Goal: Task Accomplishment & Management: Use online tool/utility

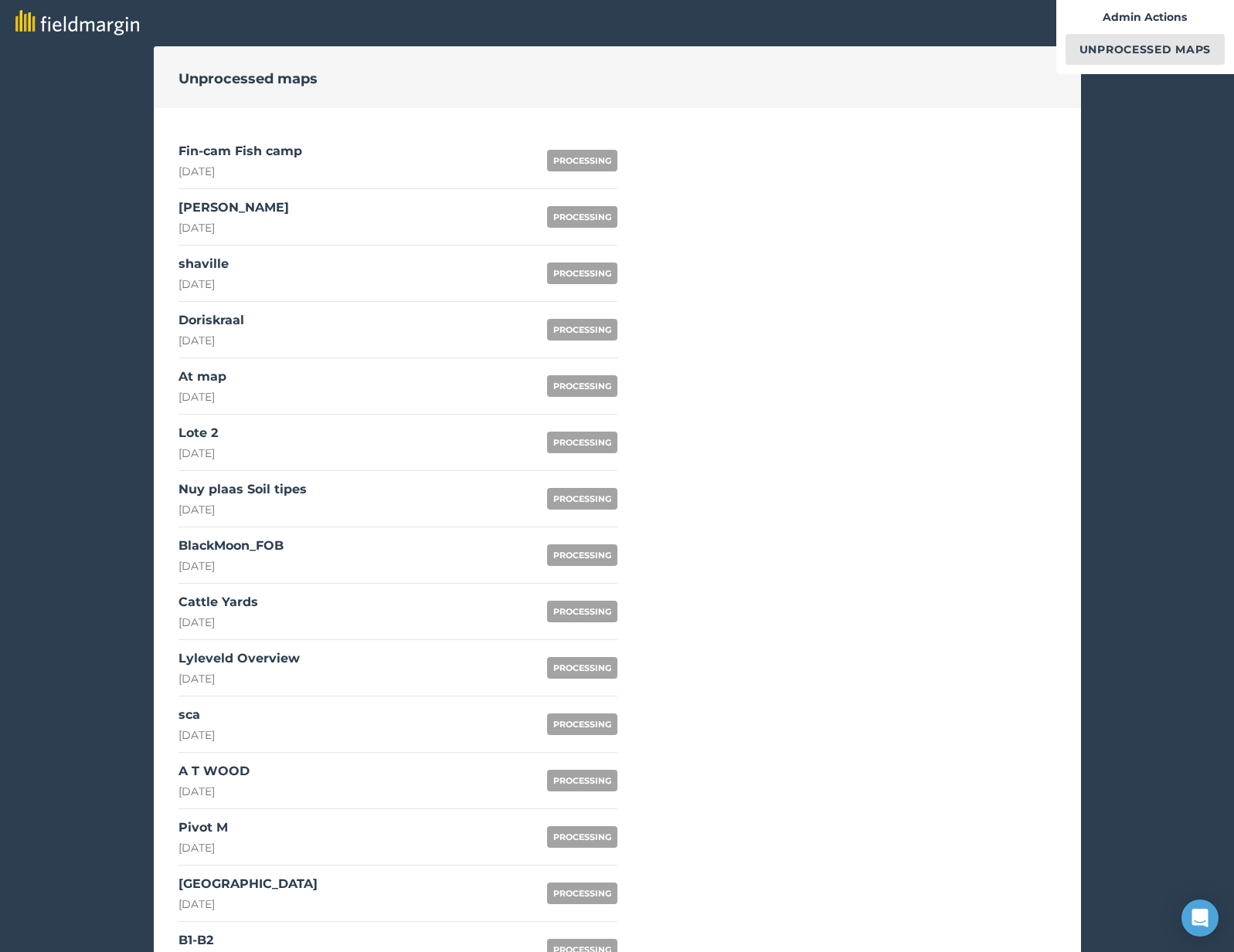
scroll to position [777, 0]
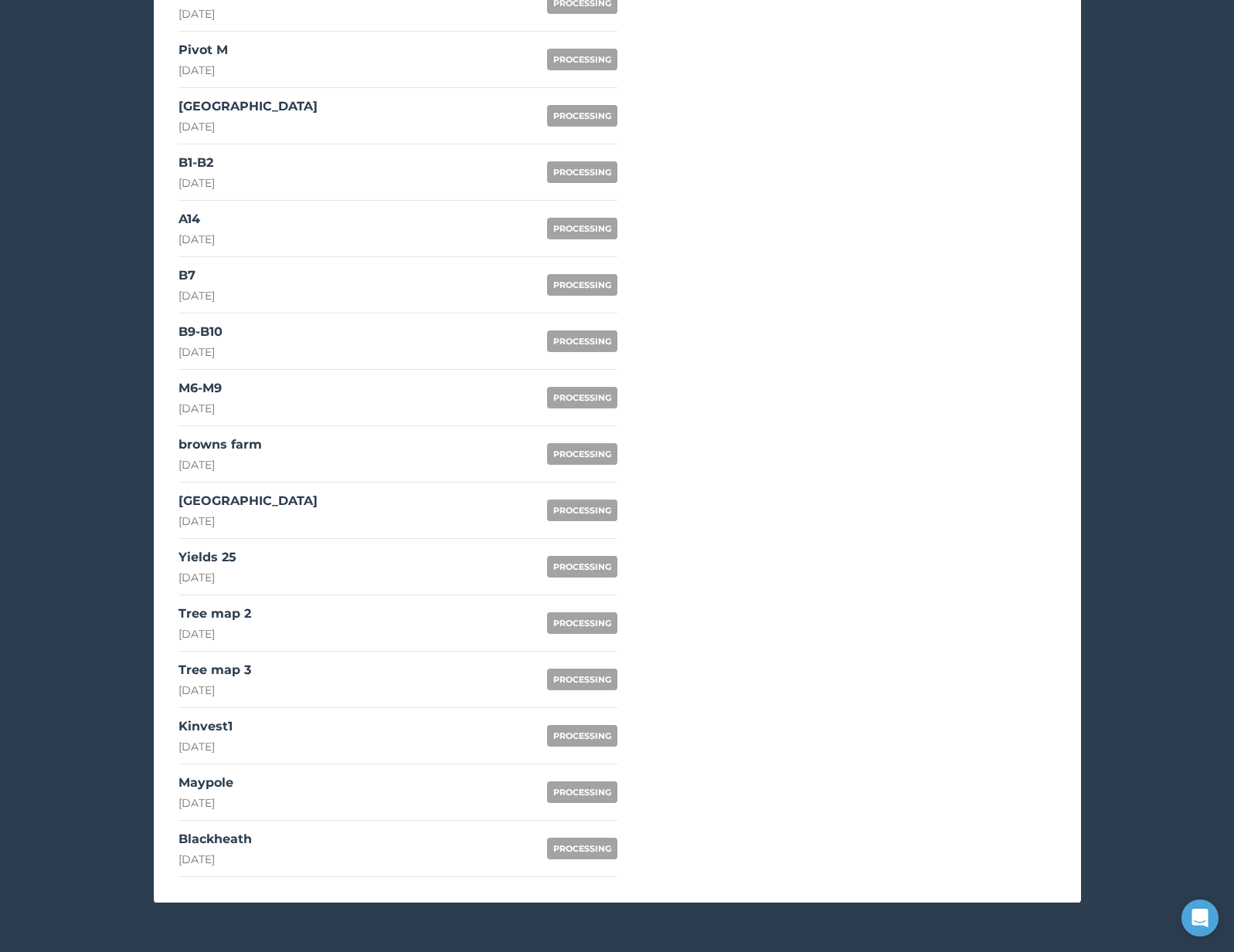
click at [333, 845] on link "Blackheath [DATE] PROCESSING" at bounding box center [397, 849] width 439 height 56
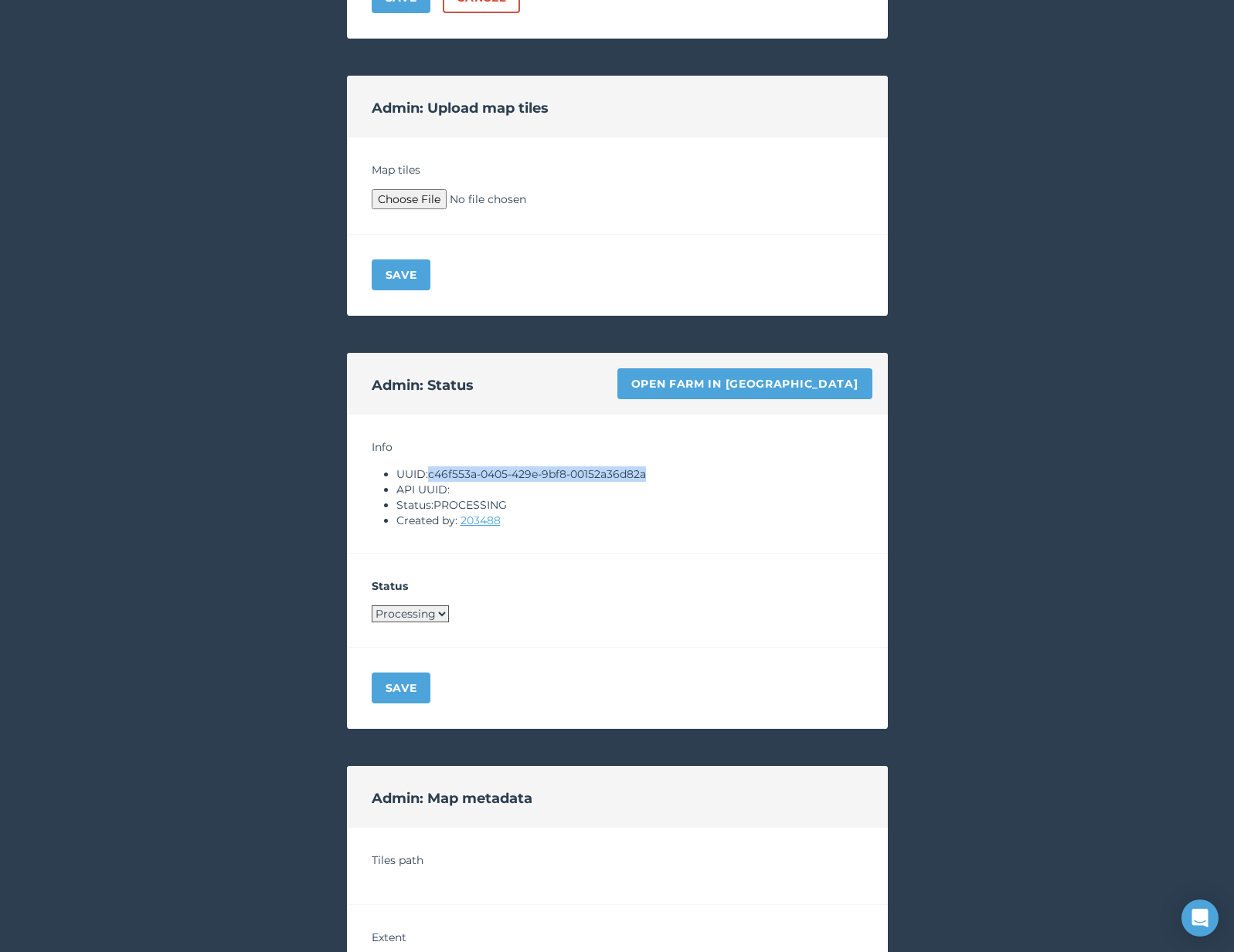
drag, startPoint x: 431, startPoint y: 475, endPoint x: 694, endPoint y: 471, distance: 263.0
click at [694, 471] on li "UUID: c46f553a-0405-429e-9bf8-00152a36d82a" at bounding box center [629, 474] width 467 height 16
copy li "c46f553a-0405-429e-9bf8-00152a36d82a"
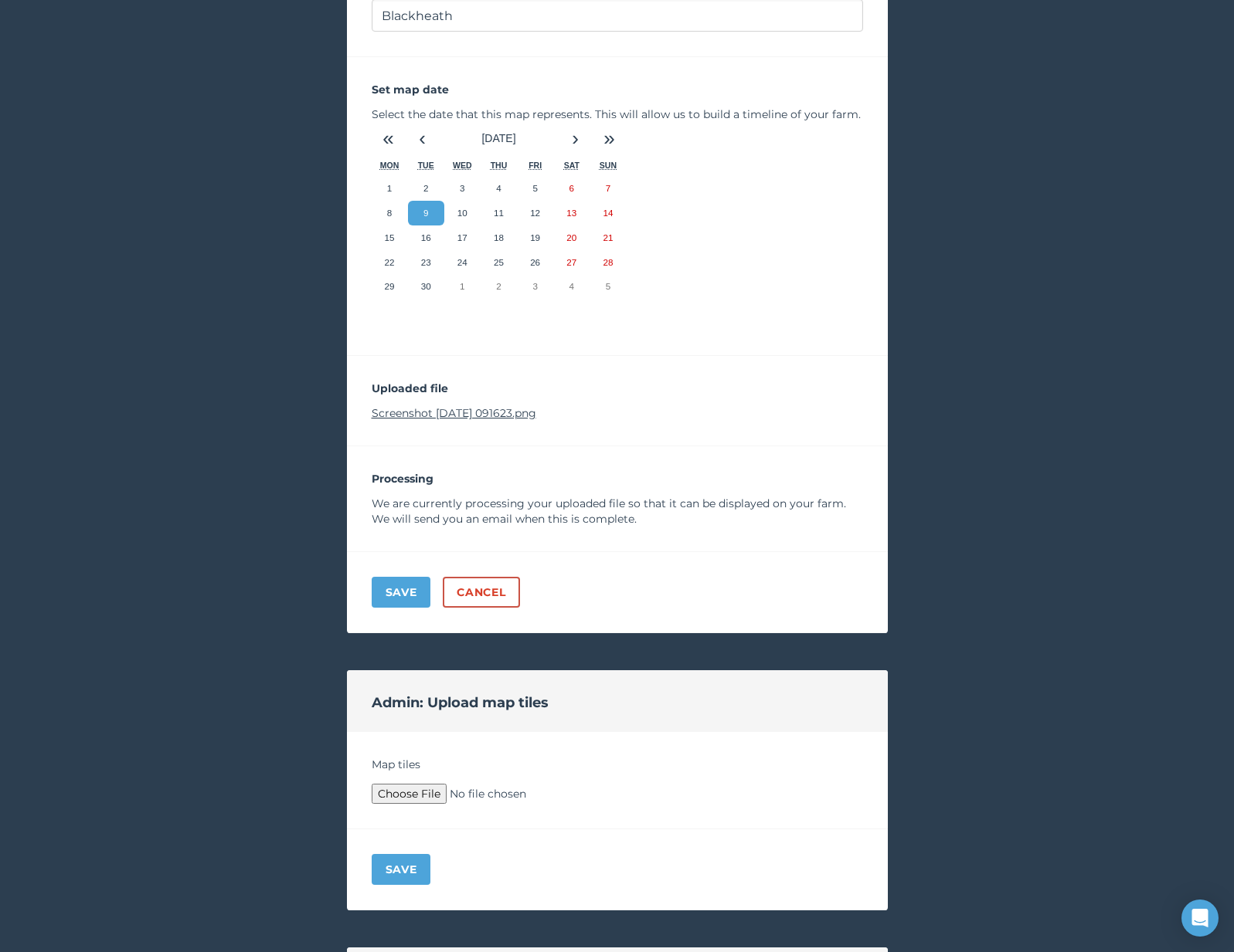
scroll to position [94, 0]
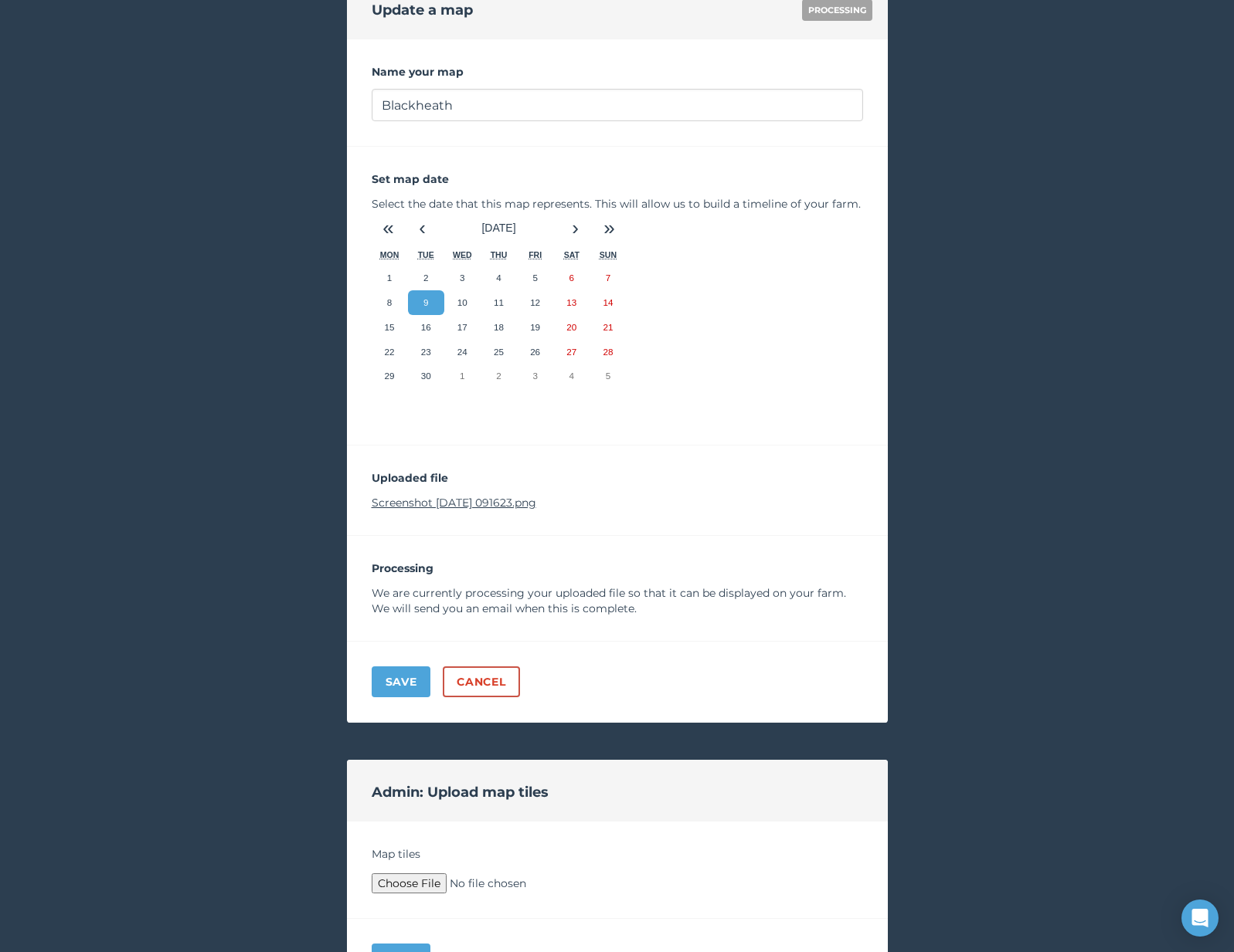
click at [472, 502] on link "Screenshot [DATE] 091623.png" at bounding box center [454, 503] width 164 height 14
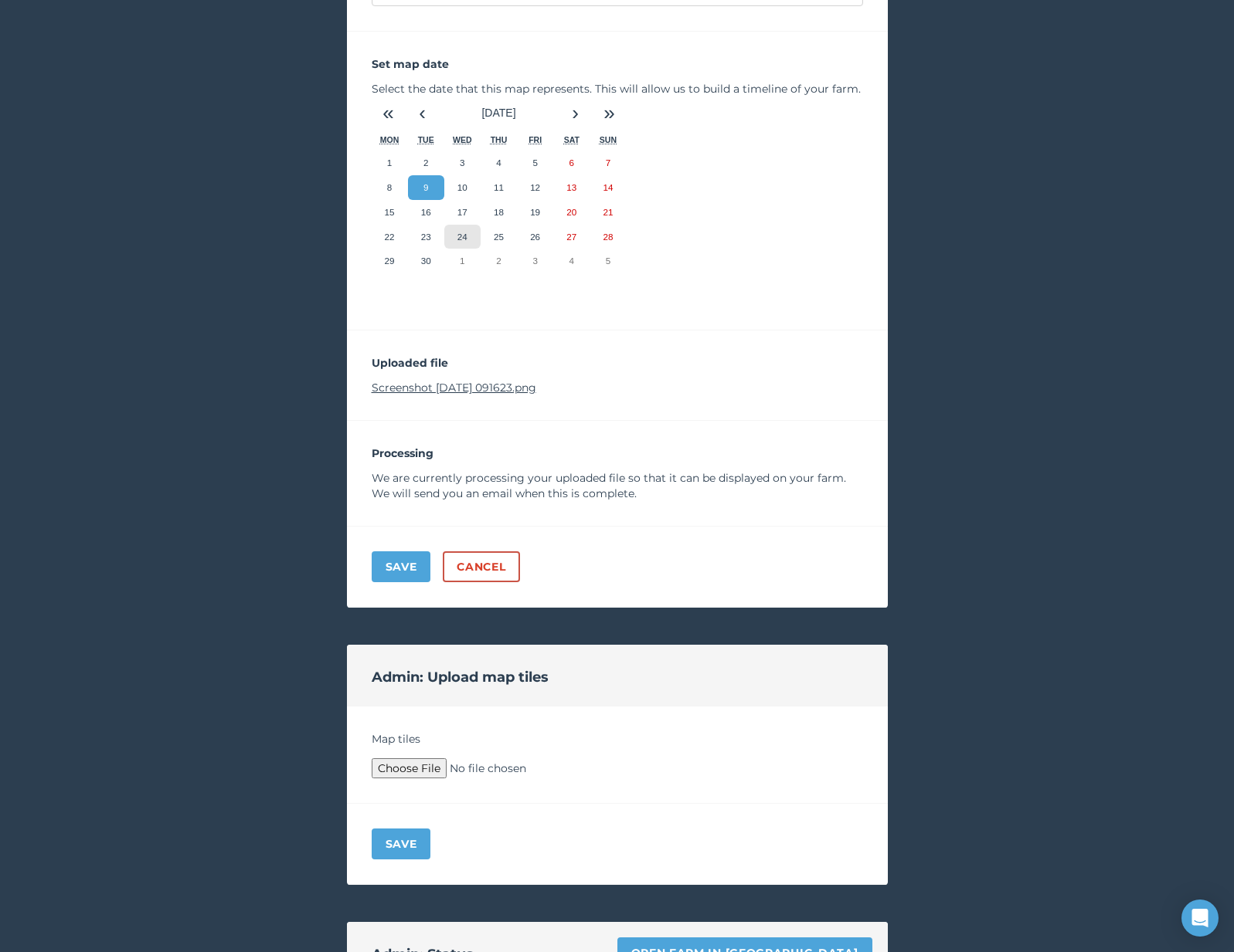
scroll to position [341, 0]
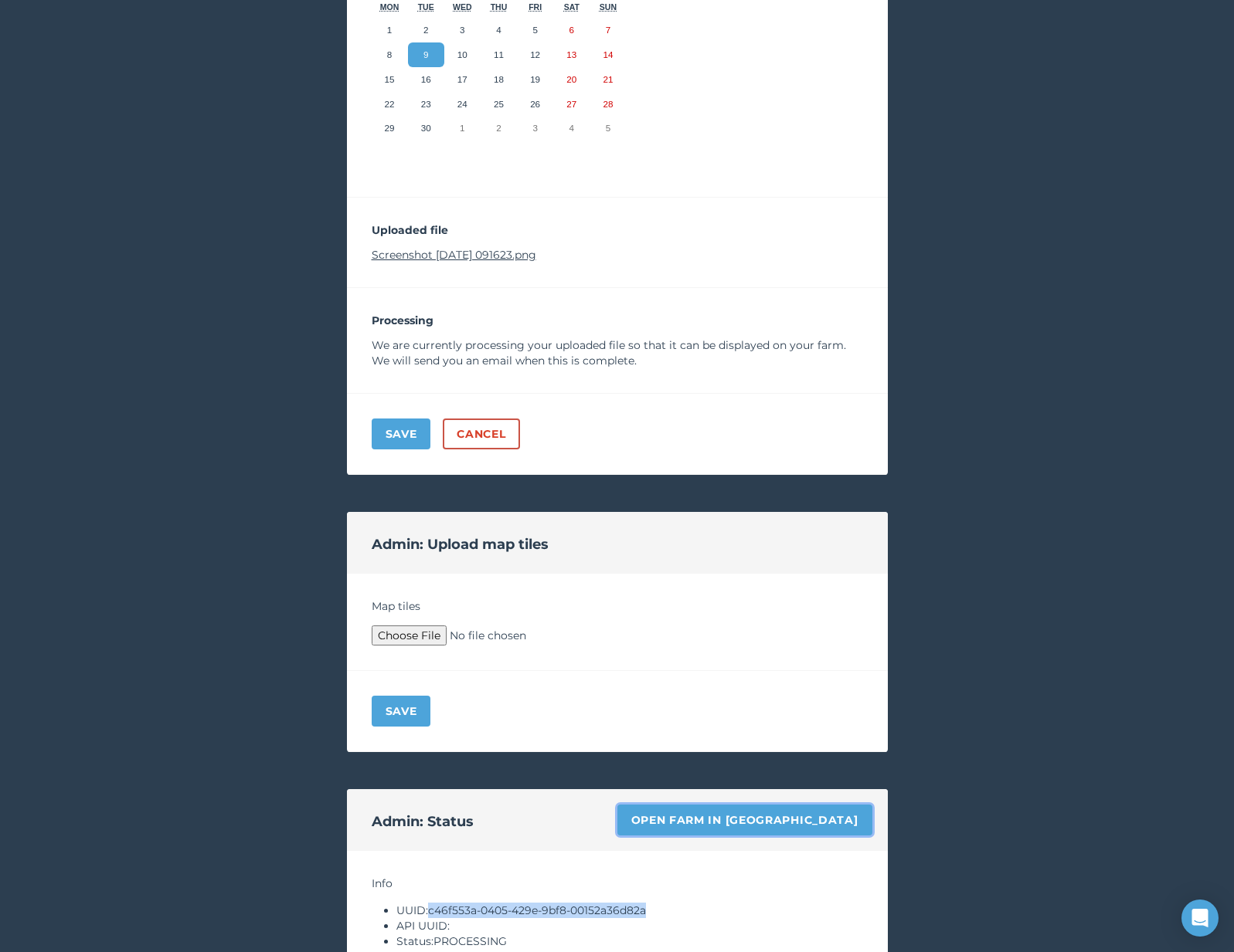
click at [764, 820] on link "Open farm in [GEOGRAPHIC_DATA]" at bounding box center [744, 820] width 255 height 31
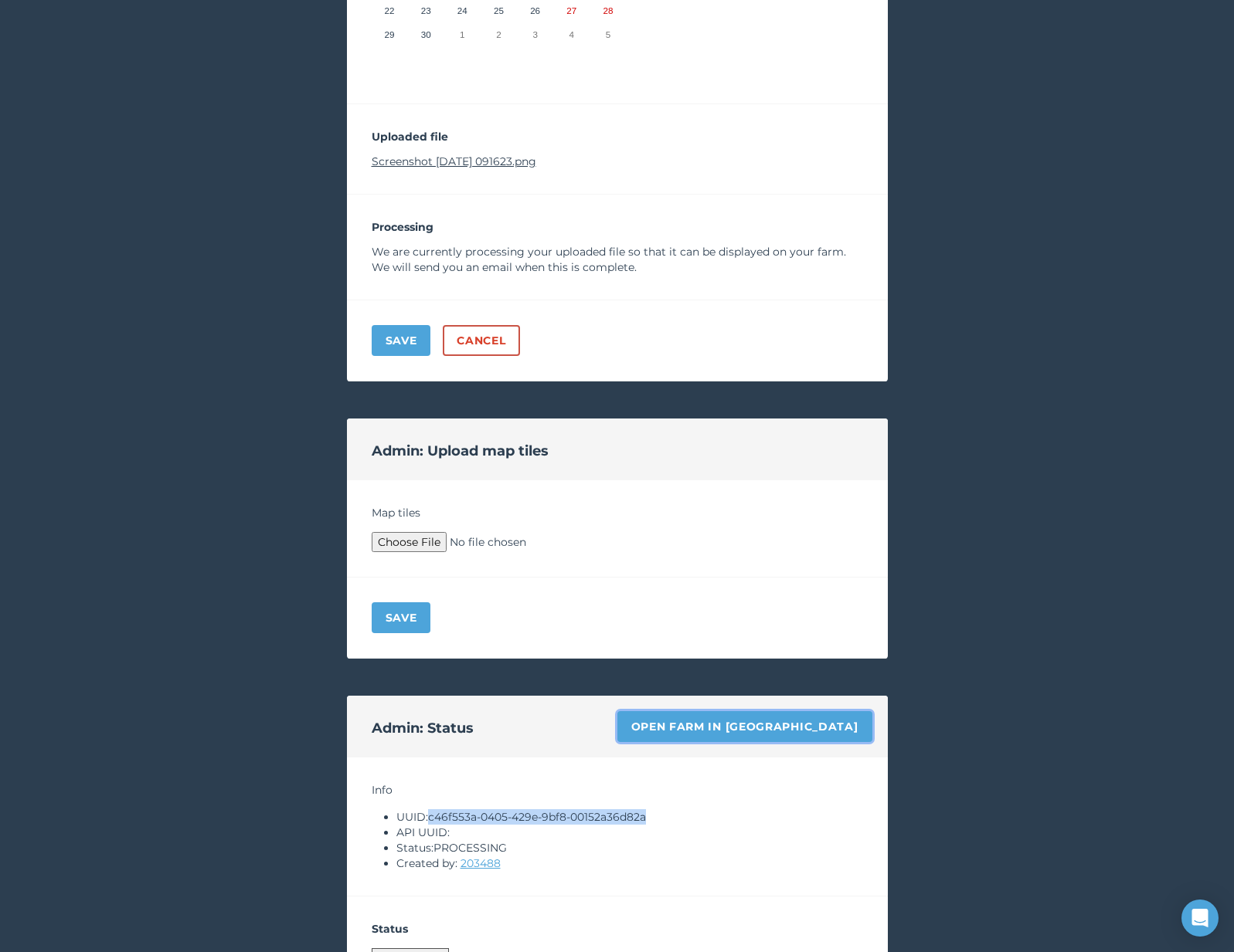
scroll to position [519, 0]
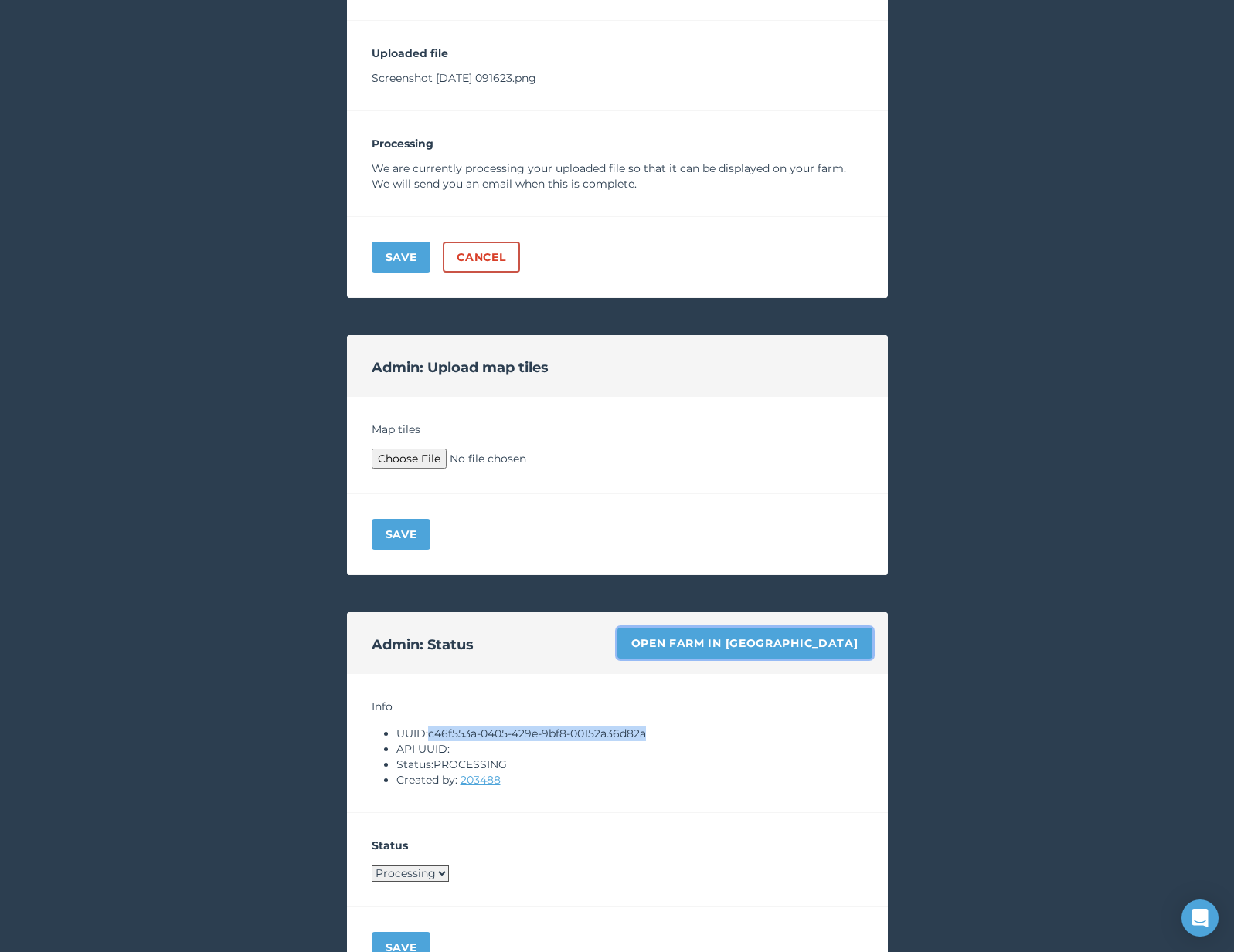
copy li "c46f553a-0405-429e-9bf8-00152a36d82a"
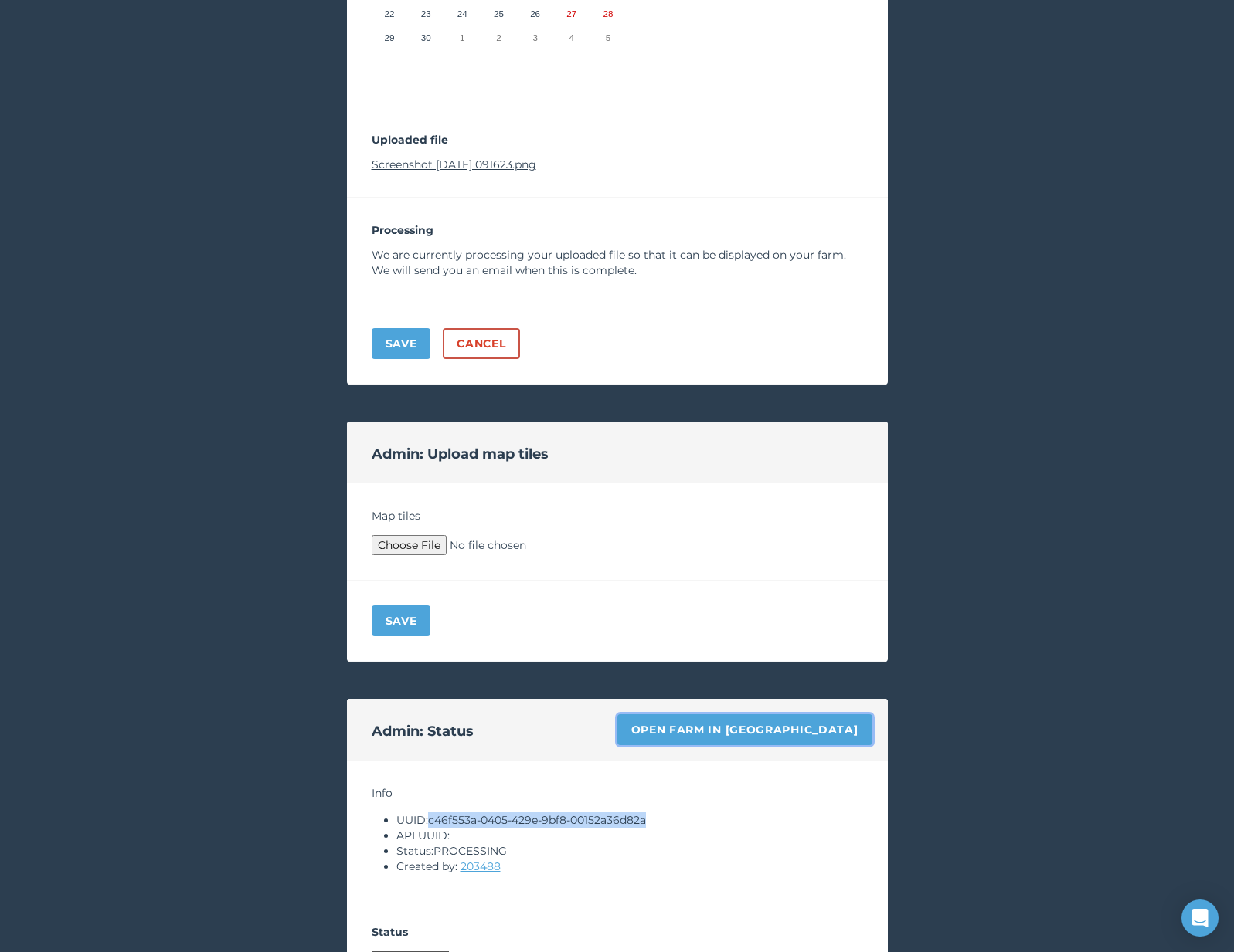
scroll to position [266, 0]
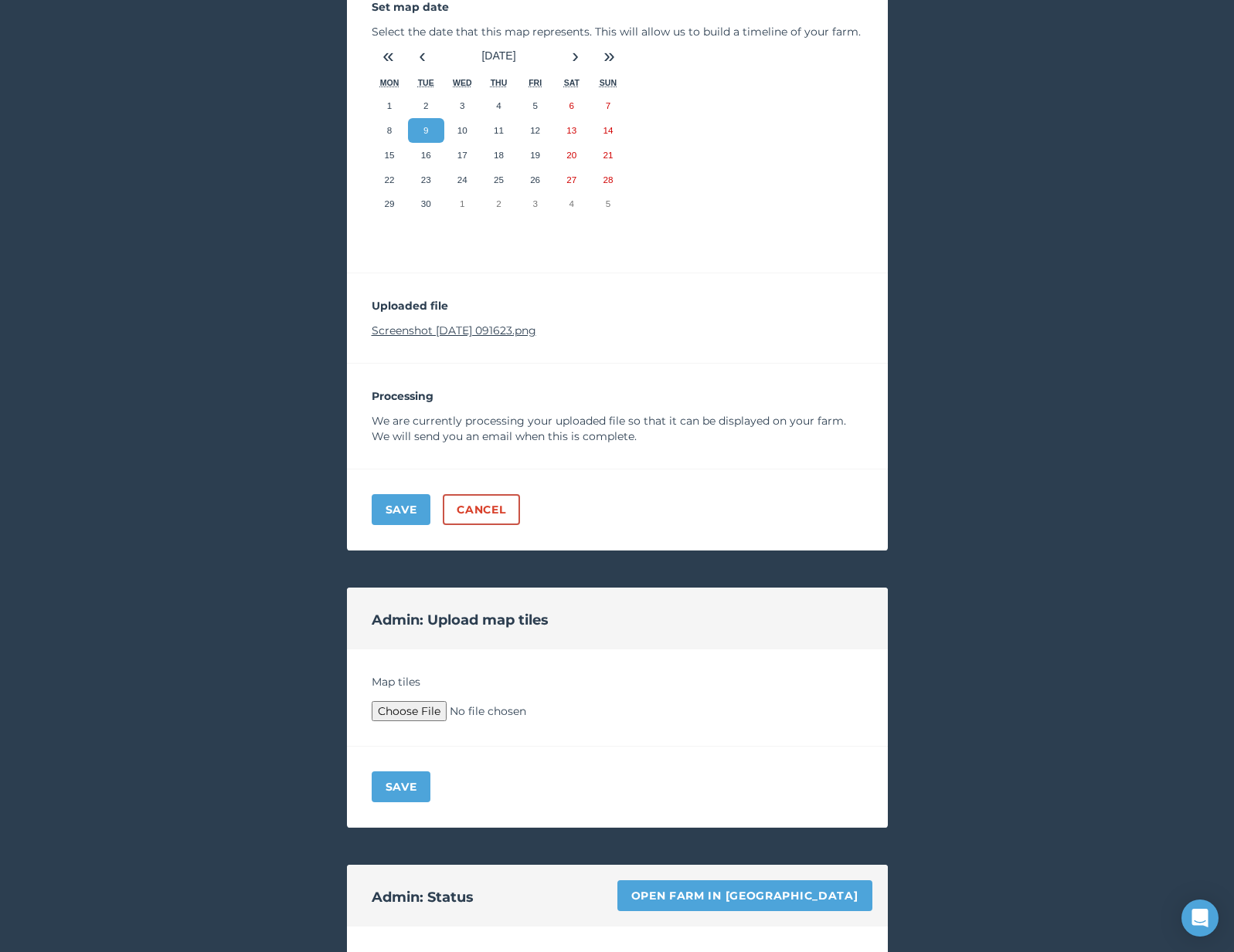
type input "C:\fakepath\Archive.zip"
click at [404, 797] on button "Save" at bounding box center [401, 787] width 59 height 31
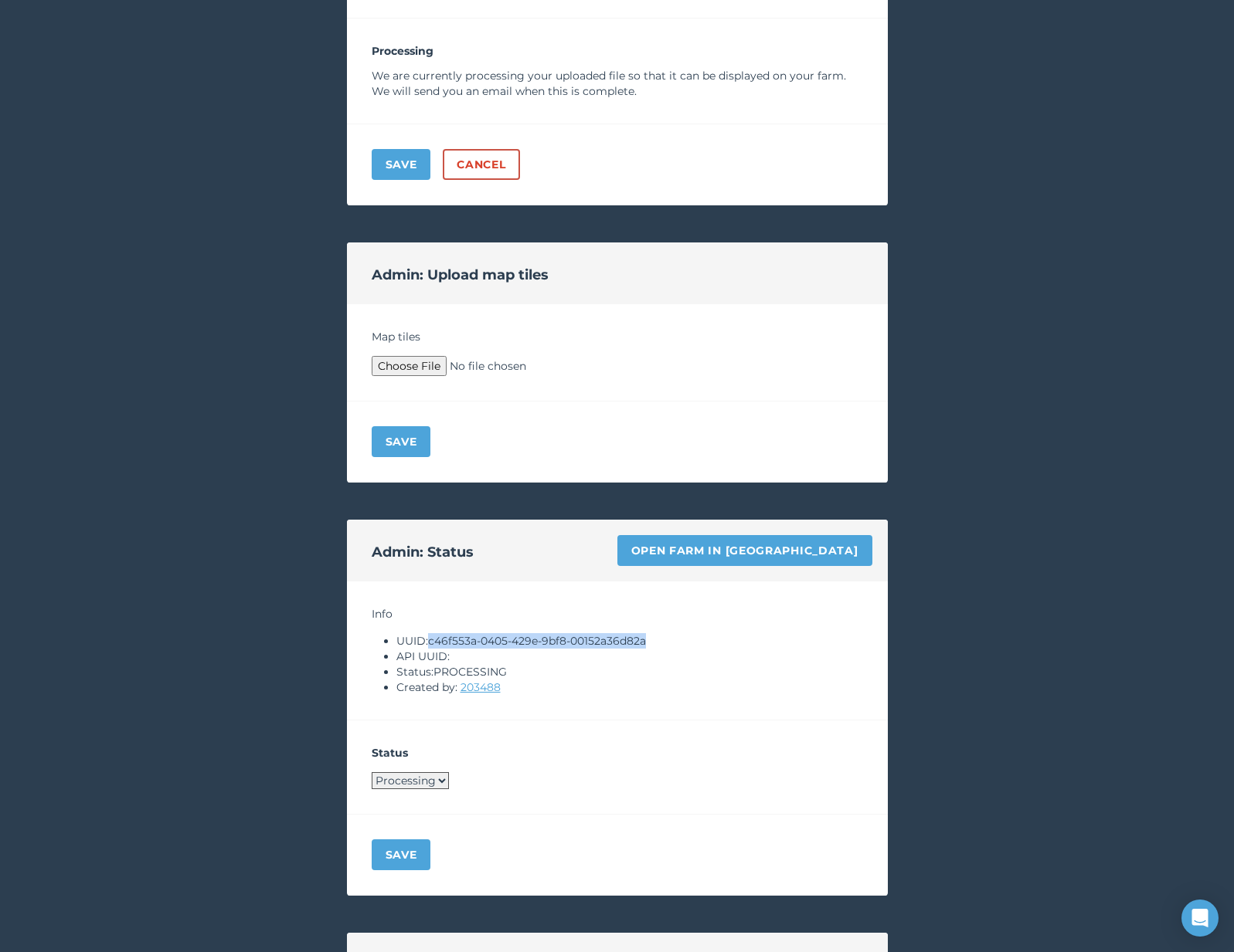
scroll to position [1048, 0]
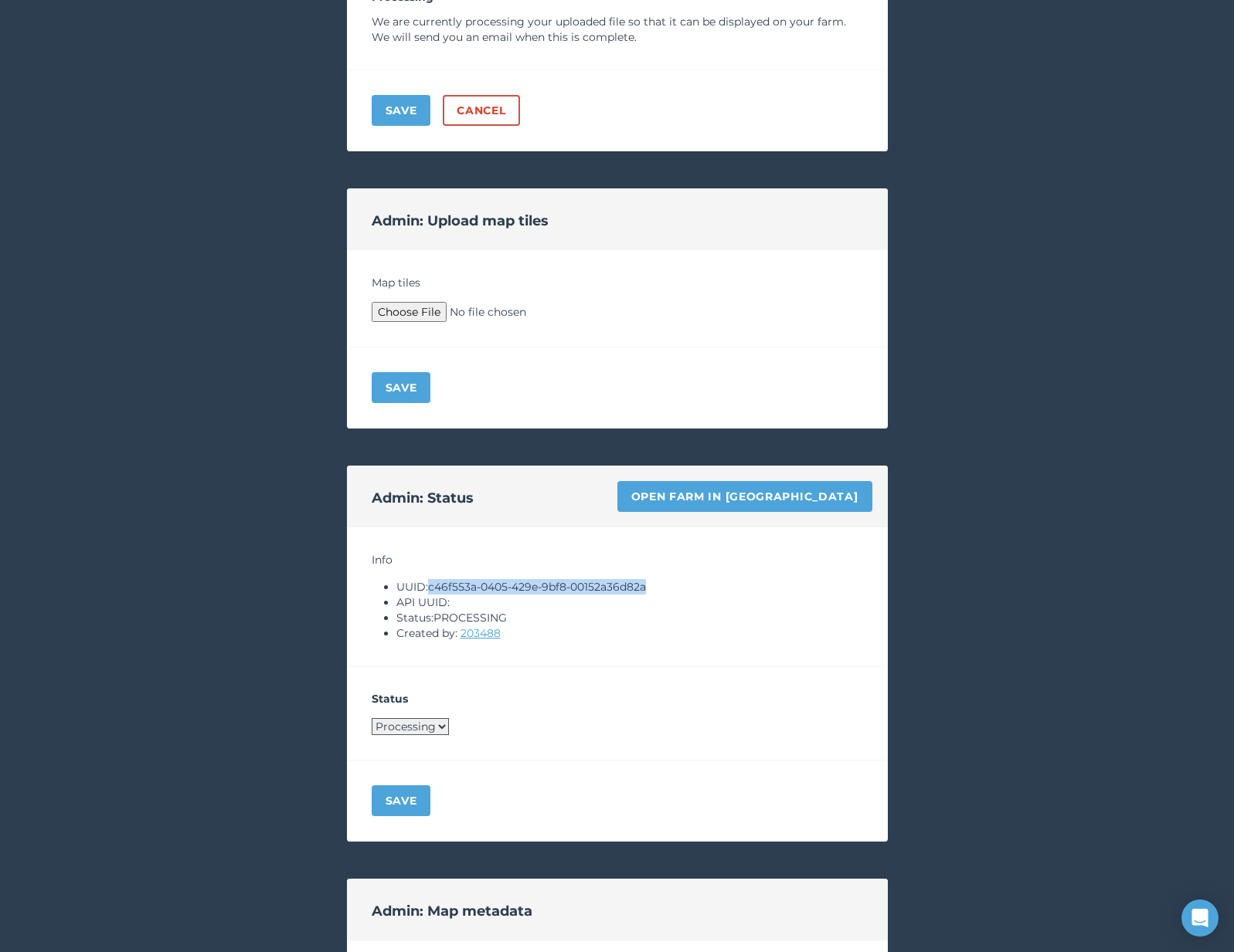
click at [383, 725] on select "Processing Live Archived" at bounding box center [410, 727] width 77 height 17
select select "LIVE"
click at [400, 795] on button "Save" at bounding box center [401, 801] width 59 height 31
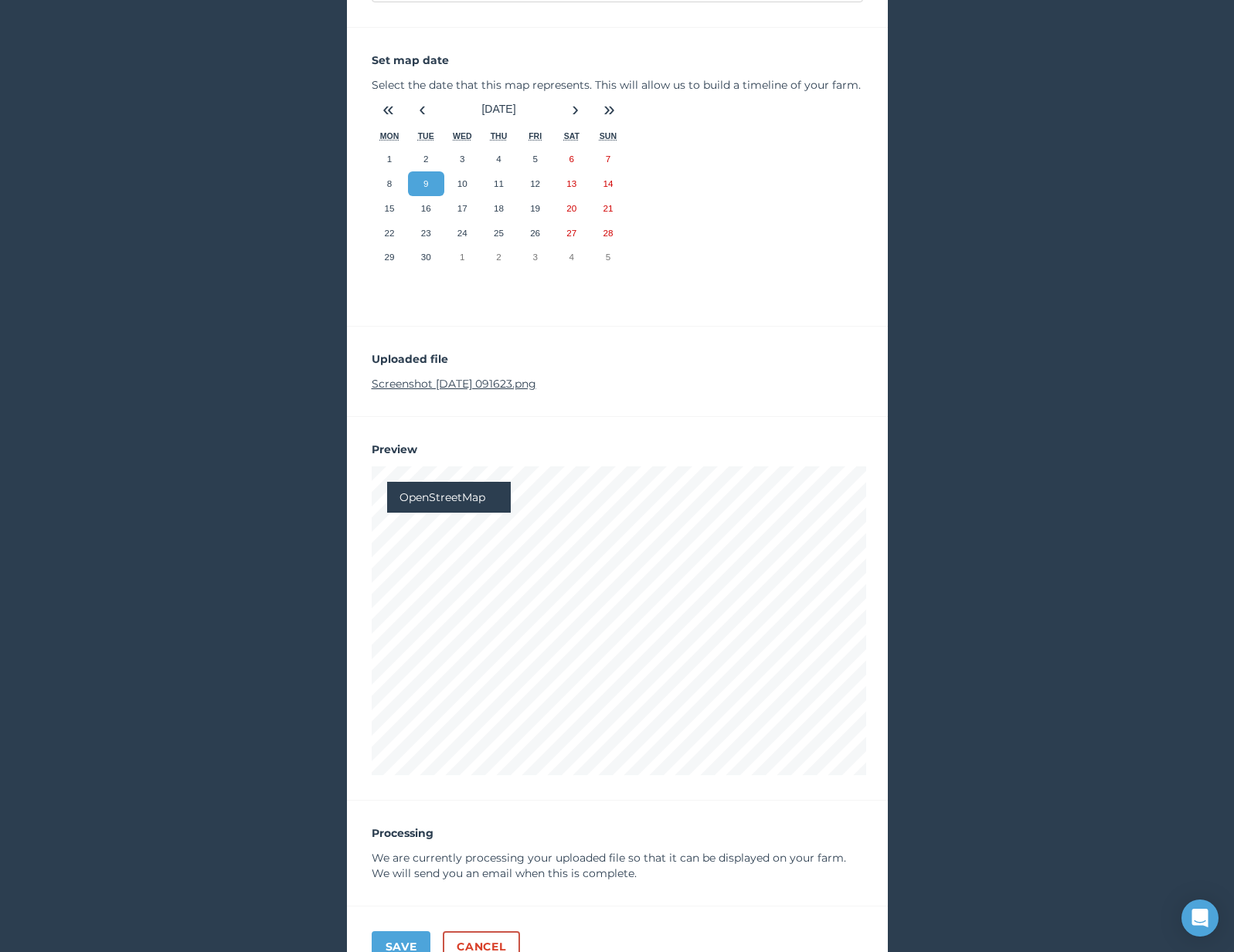
scroll to position [0, 0]
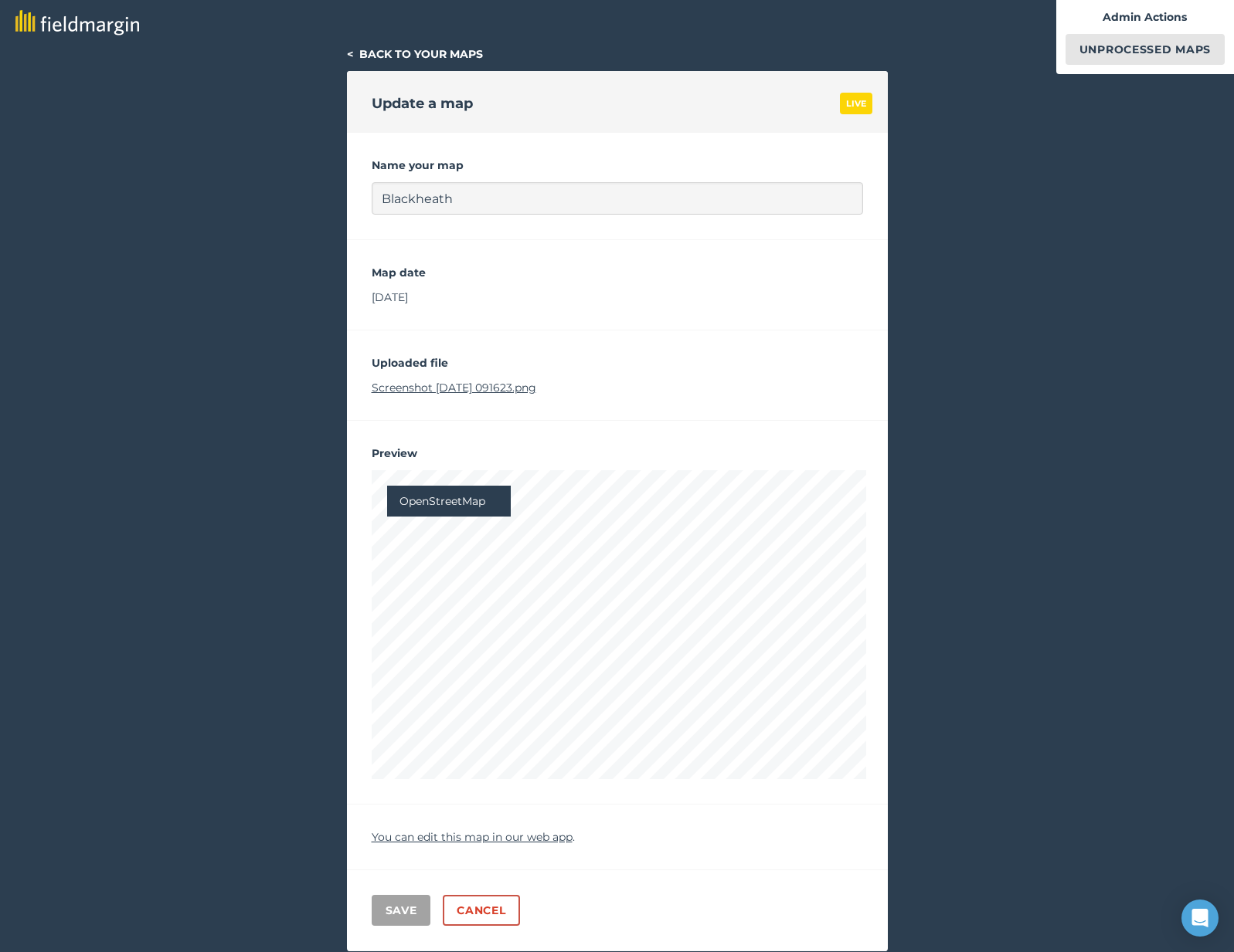
click at [1092, 69] on div "Admin Actions Unprocessed Maps" at bounding box center [1144, 36] width 177 height 74
click at [1091, 55] on link "Unprocessed Maps" at bounding box center [1144, 50] width 159 height 31
